Goal: Task Accomplishment & Management: Use online tool/utility

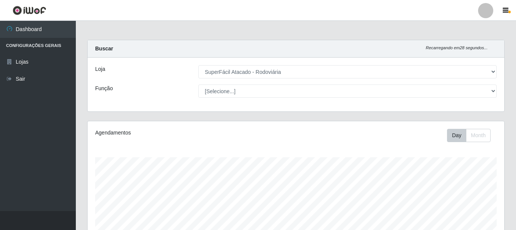
select select "400"
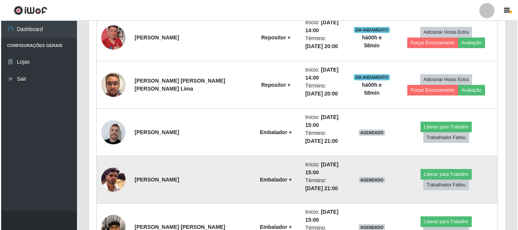
scroll to position [404, 0]
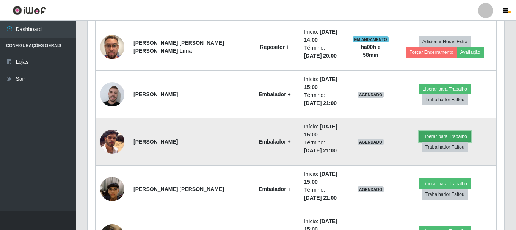
click at [419, 142] on button "Liberar para Trabalho" at bounding box center [444, 136] width 51 height 11
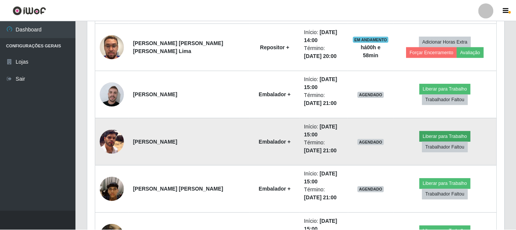
scroll to position [157, 413]
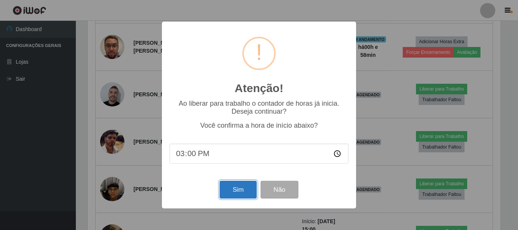
click at [254, 191] on button "Sim" at bounding box center [238, 190] width 37 height 18
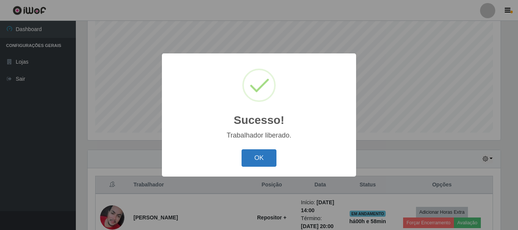
click at [268, 163] on button "OK" at bounding box center [259, 158] width 35 height 18
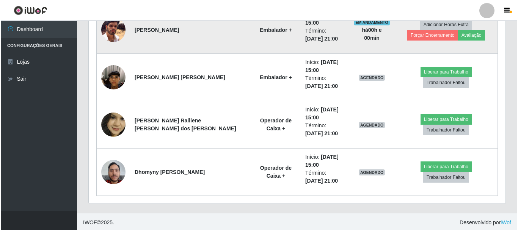
scroll to position [518, 0]
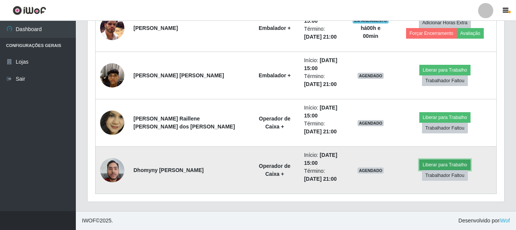
click at [419, 170] on button "Liberar para Trabalho" at bounding box center [444, 165] width 51 height 11
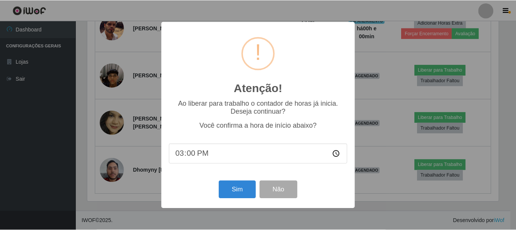
scroll to position [157, 413]
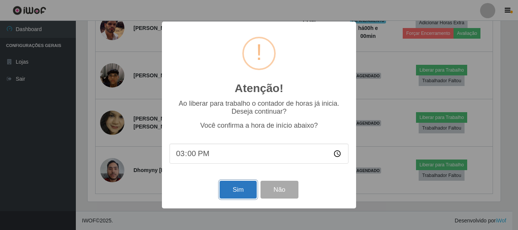
click at [243, 192] on button "Sim" at bounding box center [238, 190] width 37 height 18
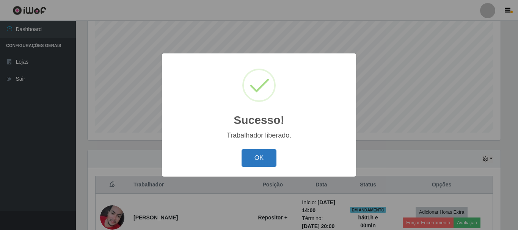
click at [261, 155] on button "OK" at bounding box center [259, 158] width 35 height 18
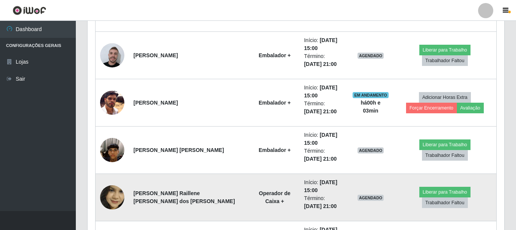
scroll to position [442, 0]
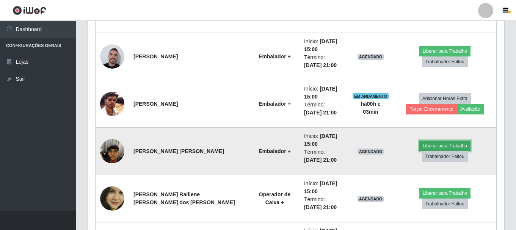
click at [419, 151] on button "Liberar para Trabalho" at bounding box center [444, 146] width 51 height 11
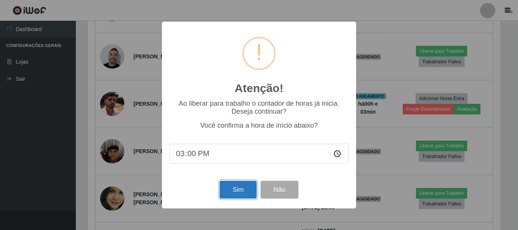
click at [233, 192] on button "Sim" at bounding box center [238, 190] width 37 height 18
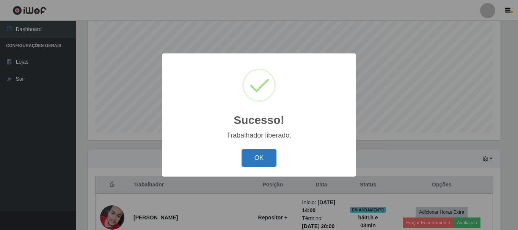
click at [265, 156] on button "OK" at bounding box center [259, 158] width 35 height 18
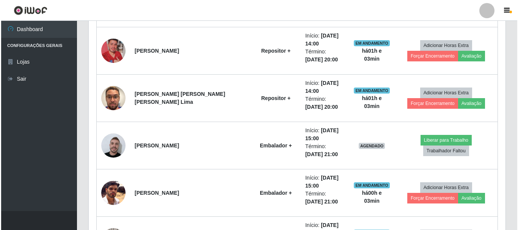
scroll to position [366, 0]
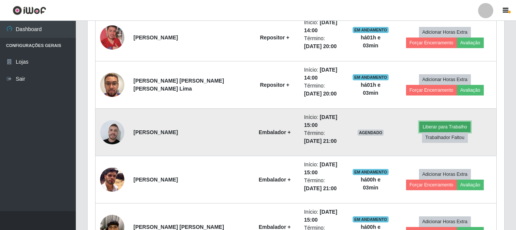
click at [419, 131] on button "Liberar para Trabalho" at bounding box center [444, 127] width 51 height 11
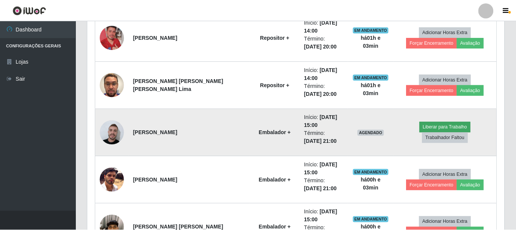
scroll to position [157, 413]
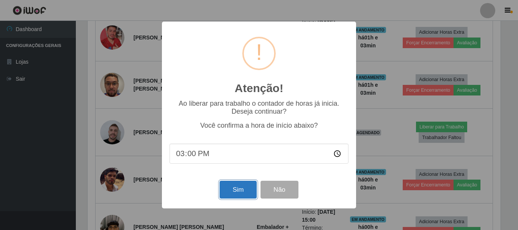
click at [245, 187] on button "Sim" at bounding box center [238, 190] width 37 height 18
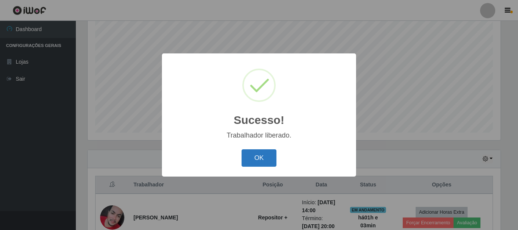
click at [256, 163] on button "OK" at bounding box center [259, 158] width 35 height 18
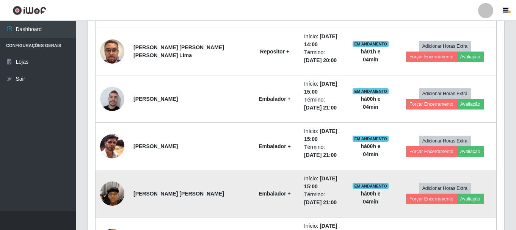
scroll to position [518, 0]
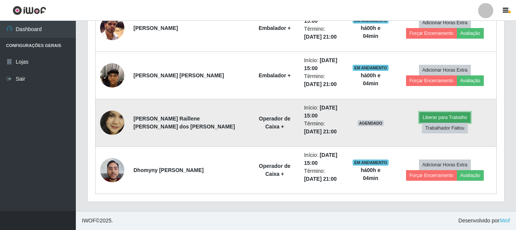
click at [419, 123] on button "Liberar para Trabalho" at bounding box center [444, 117] width 51 height 11
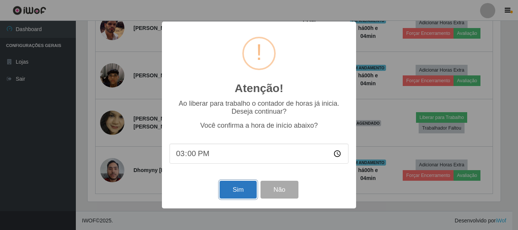
click at [239, 194] on button "Sim" at bounding box center [238, 190] width 37 height 18
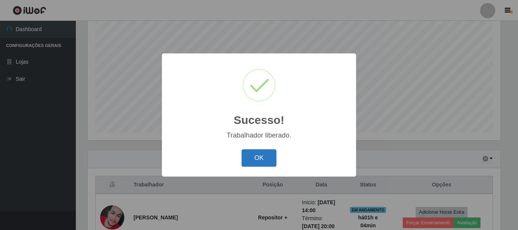
click at [260, 155] on button "OK" at bounding box center [259, 158] width 35 height 18
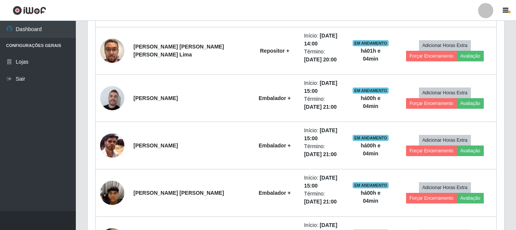
scroll to position [480, 0]
